Goal: Information Seeking & Learning: Learn about a topic

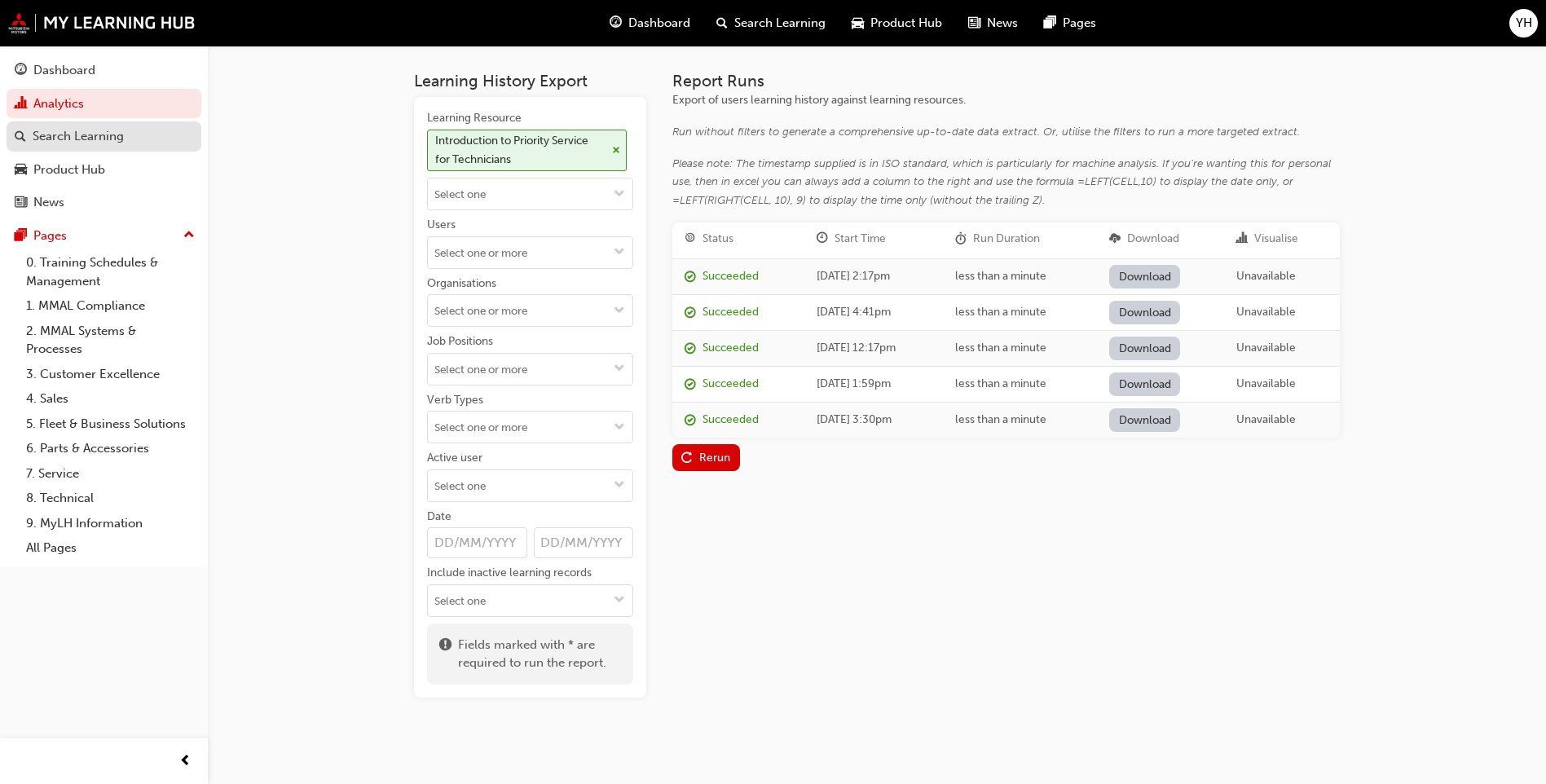
click at [70, 136] on div "Search Learning" at bounding box center [78, 136] width 91 height 18
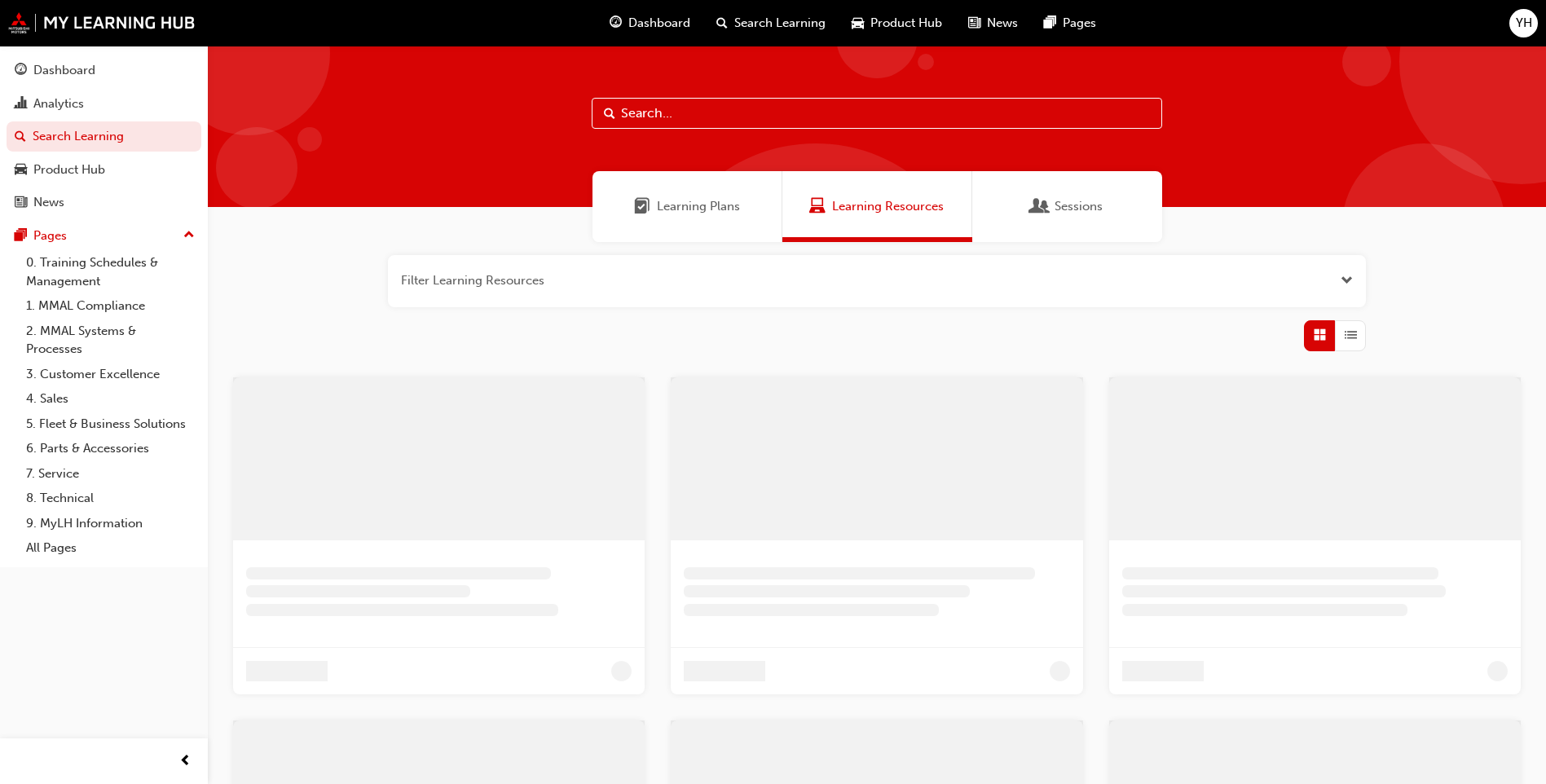
click at [719, 124] on input "text" at bounding box center [878, 112] width 571 height 31
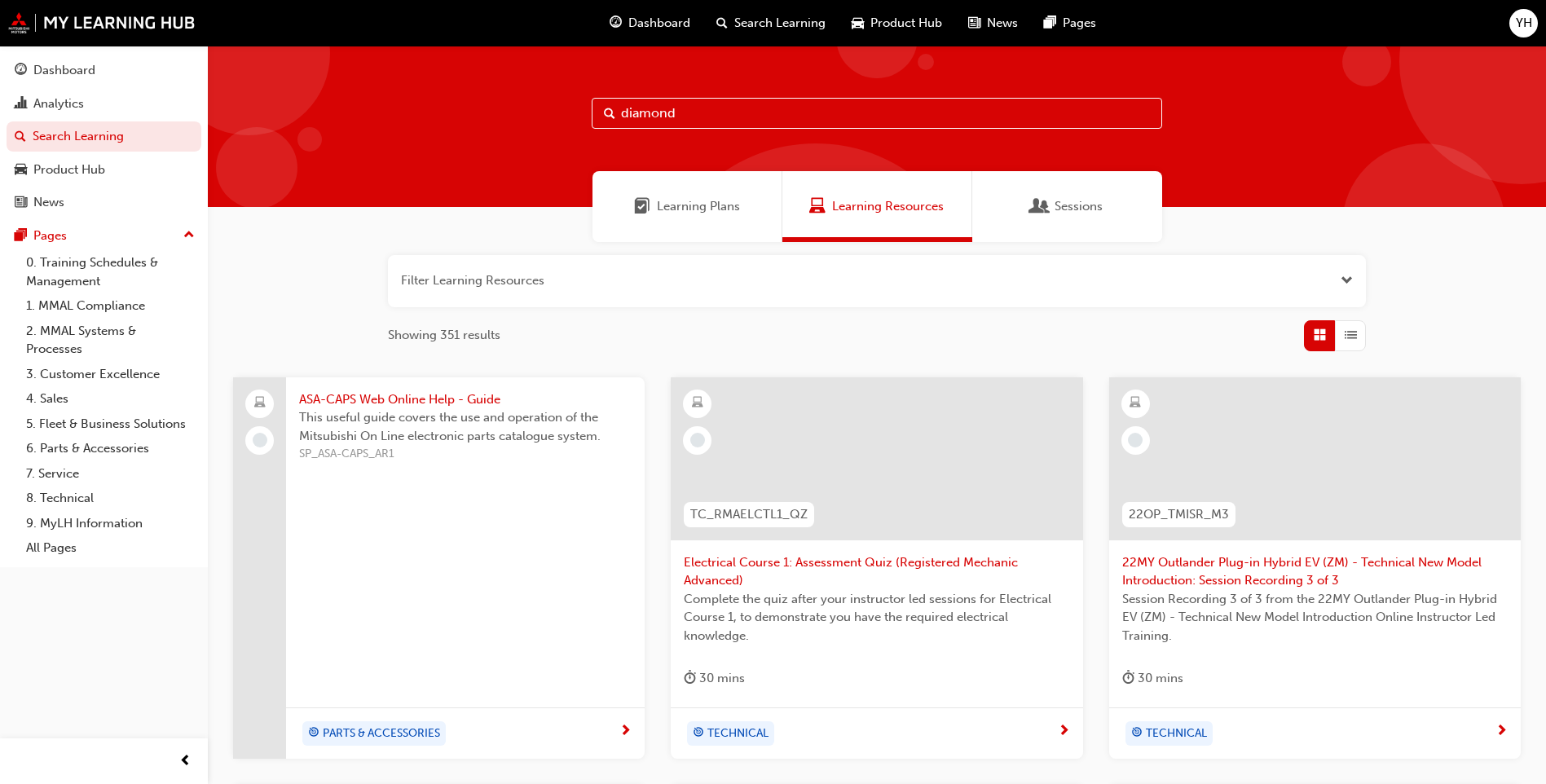
type input "diamond"
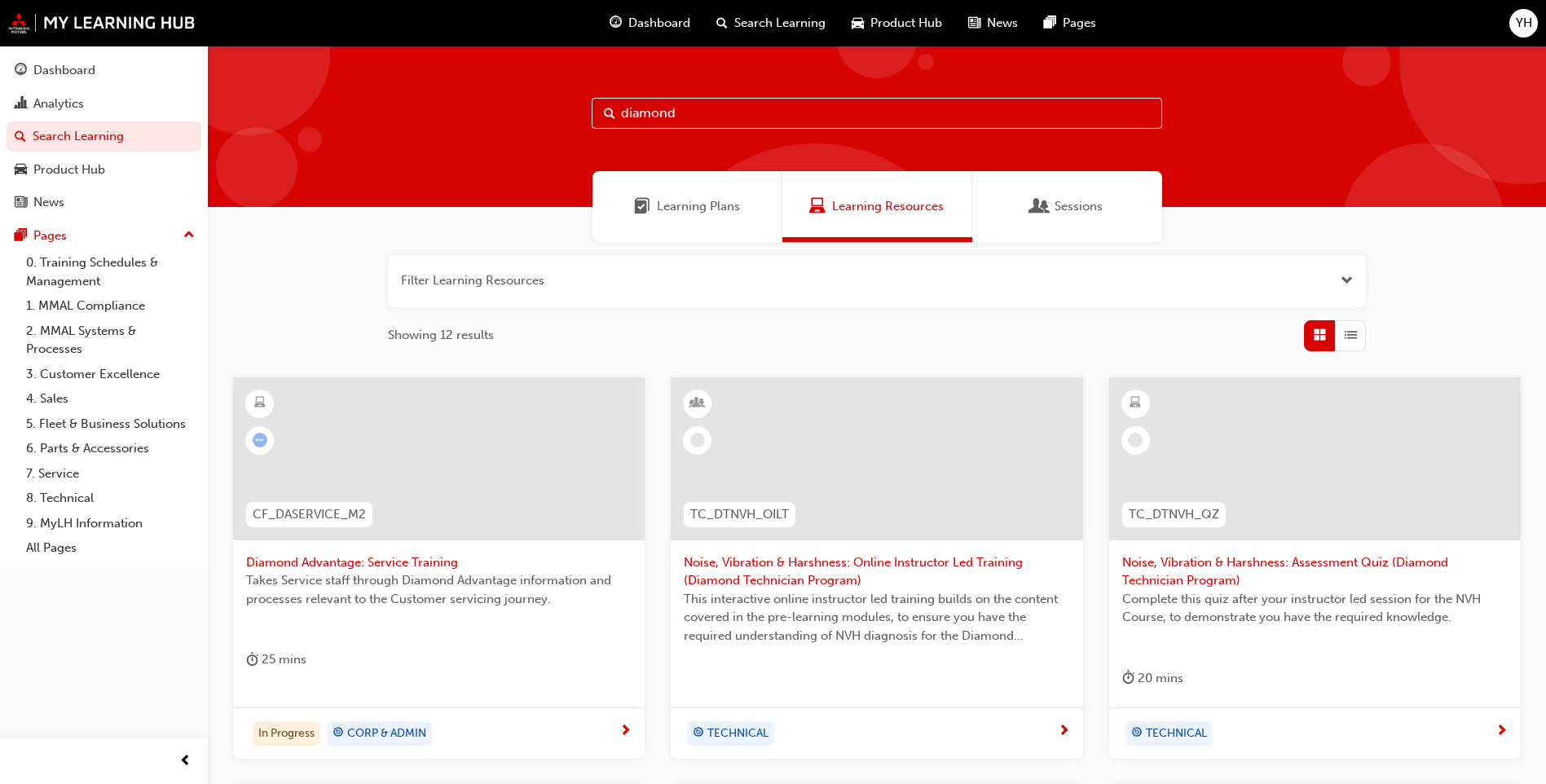
click at [407, 560] on span "Diamond Advantage: Service Training" at bounding box center [438, 562] width 386 height 18
